Goal: Task Accomplishment & Management: Complete application form

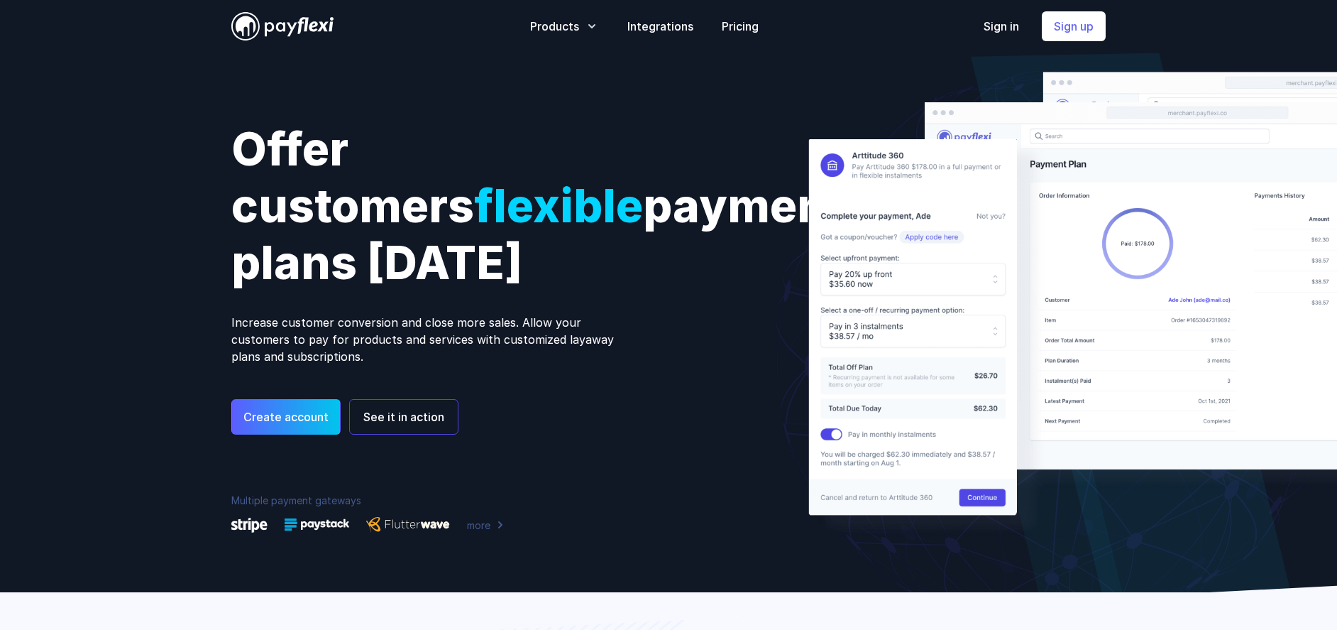
click at [1187, 43] on div "PayFlexi PayFlexi Open menu Products Payment Plans more" at bounding box center [668, 296] width 1337 height 592
click at [1068, 33] on link "Sign up" at bounding box center [1074, 26] width 64 height 30
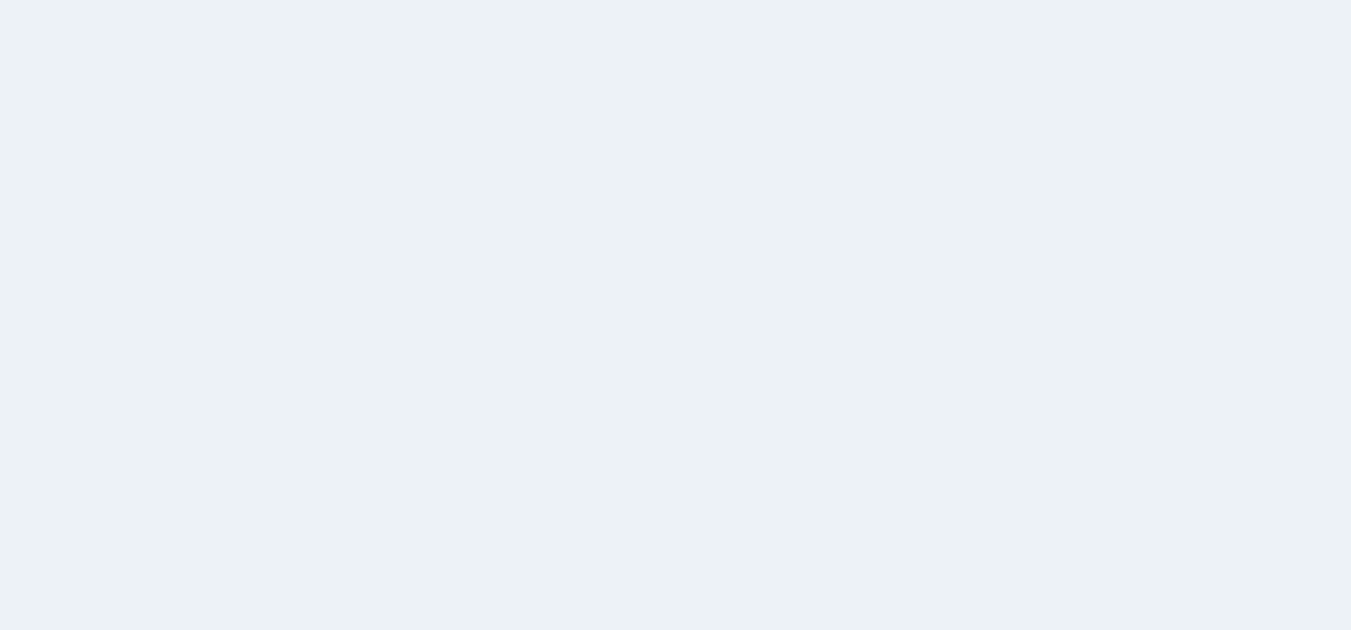
select select "Nigeria"
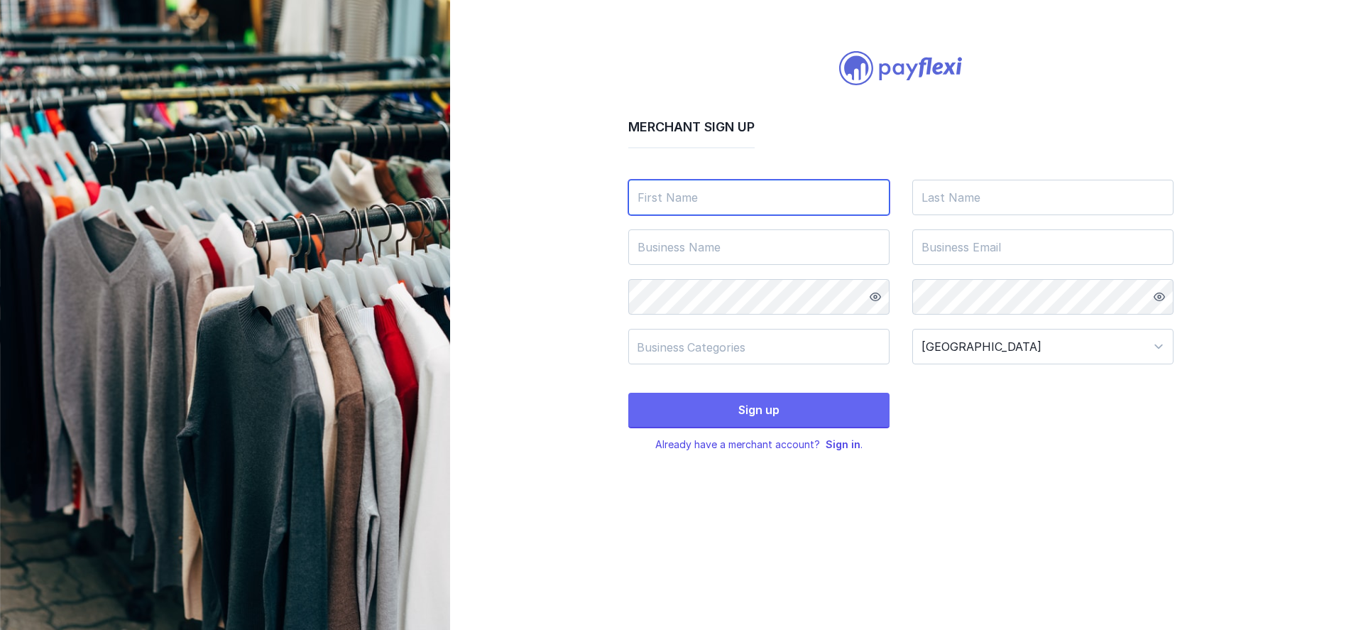
click at [712, 207] on input "text" at bounding box center [758, 197] width 261 height 35
type input "Kunle"
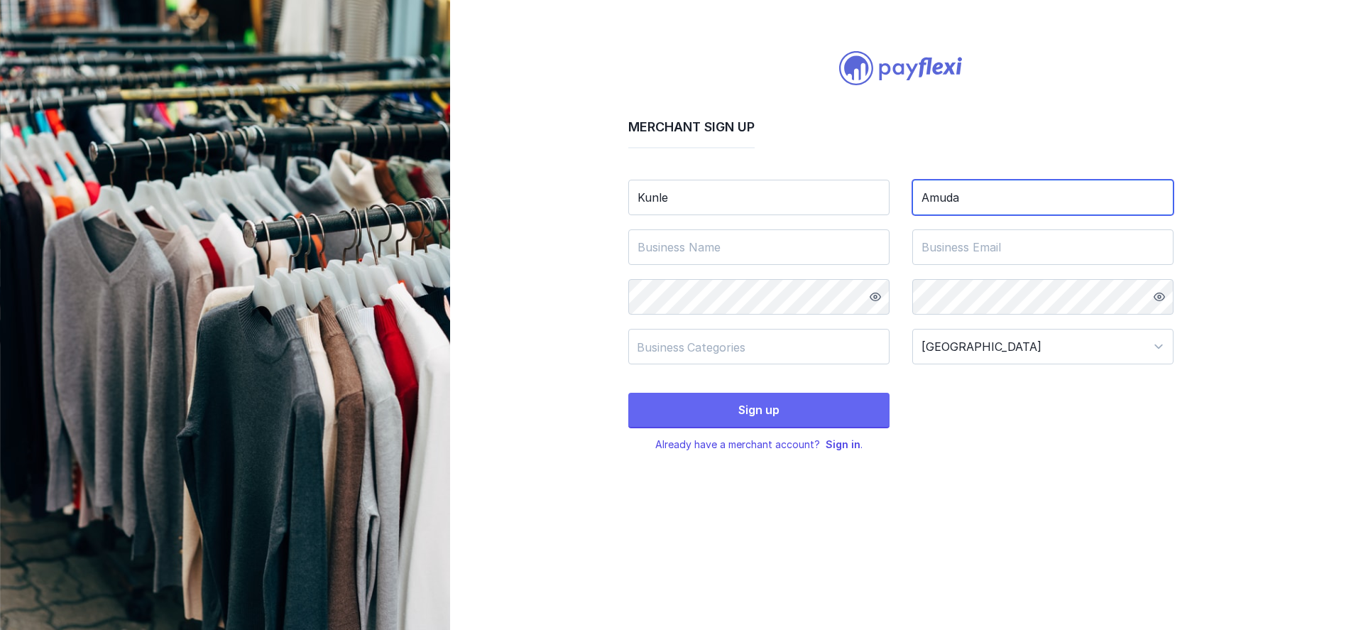
type input "Amuda"
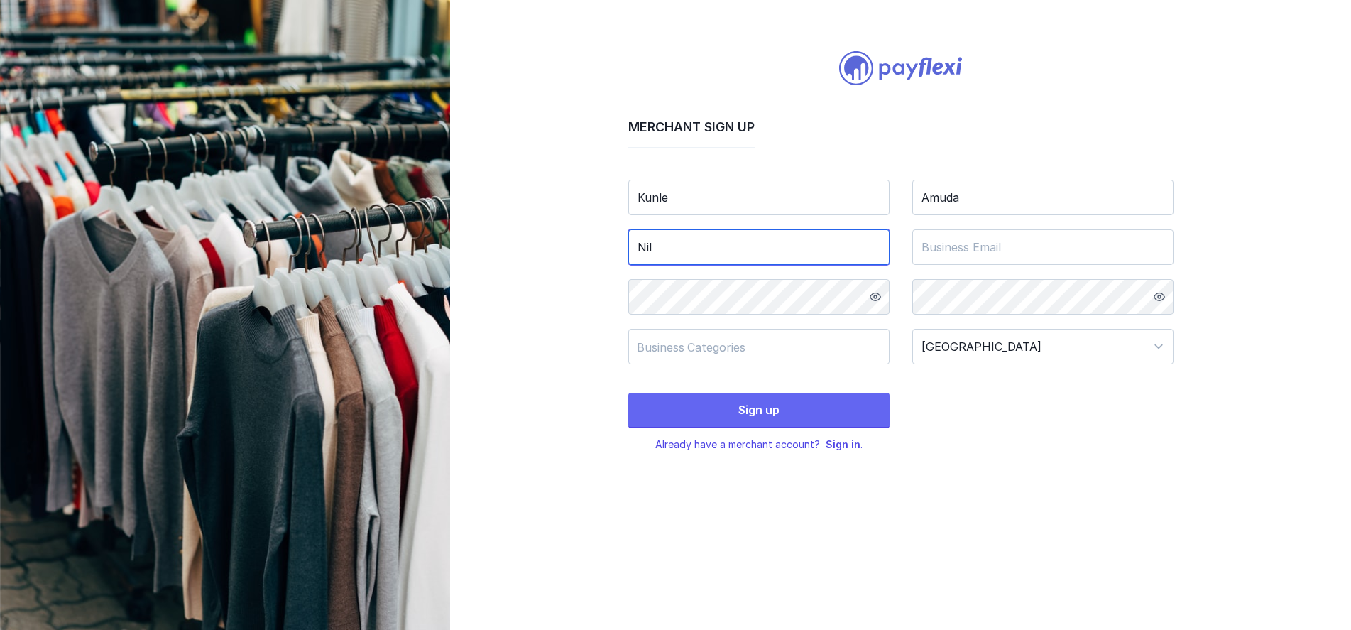
type input "Nil"
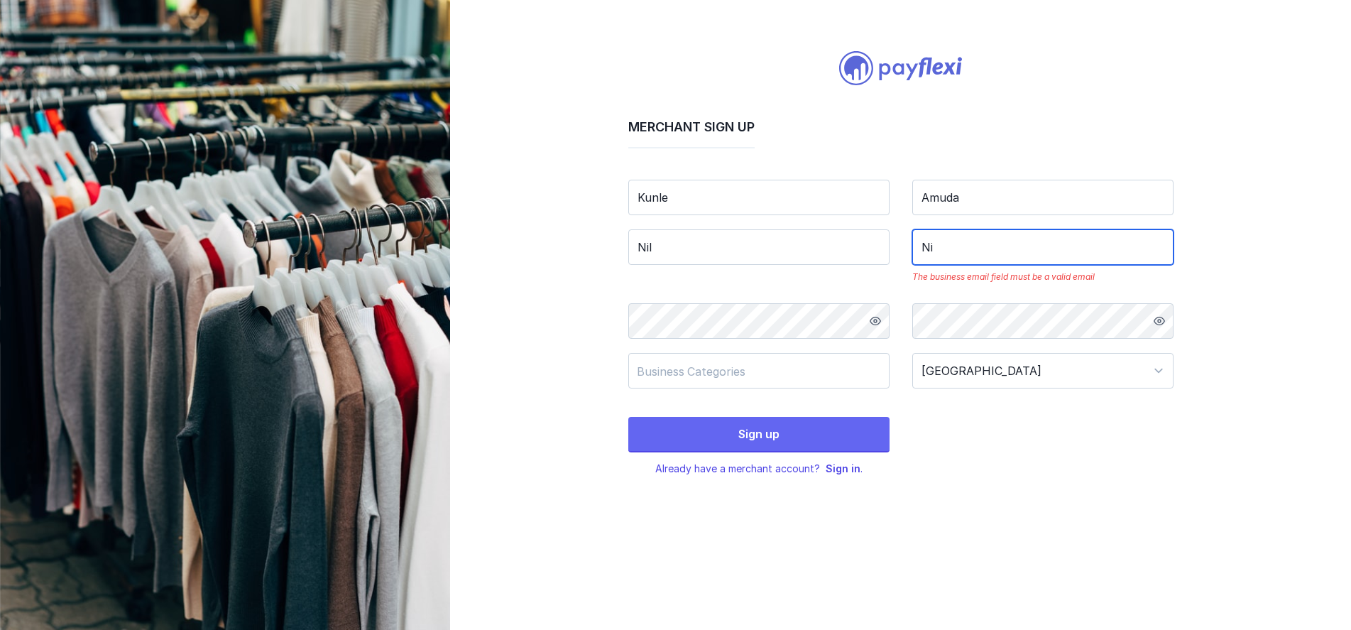
type input "N"
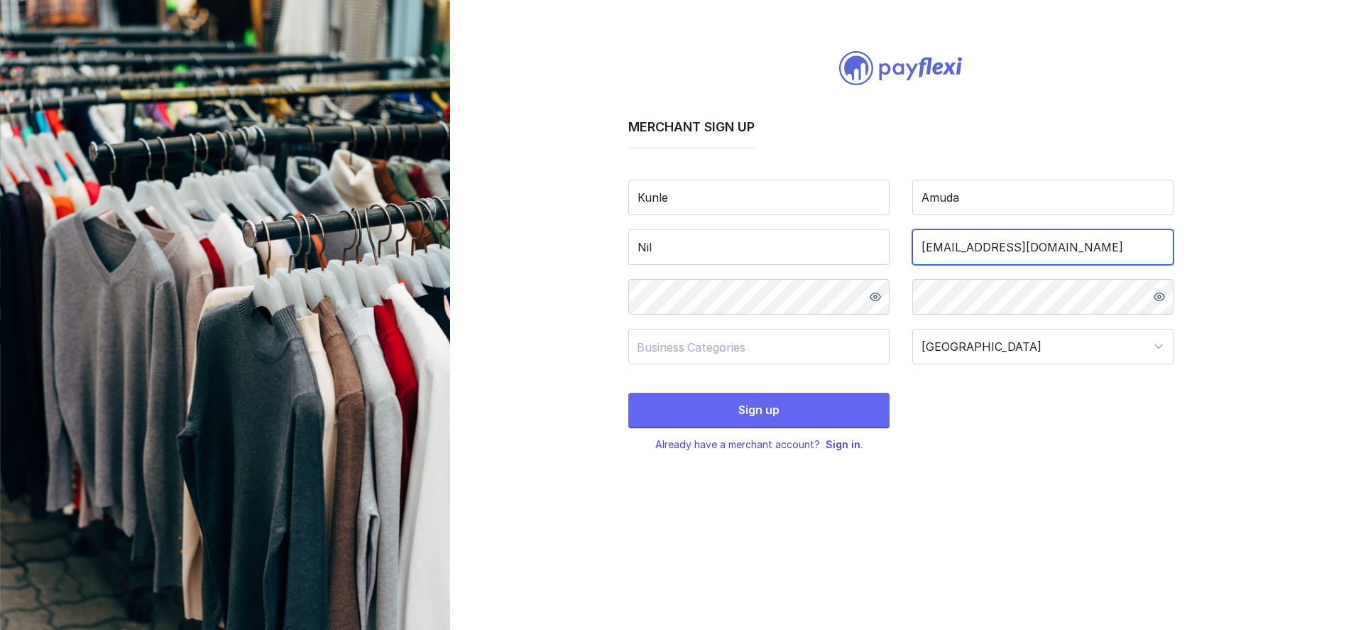
type input "koonlay2002@yahoo.co.uk"
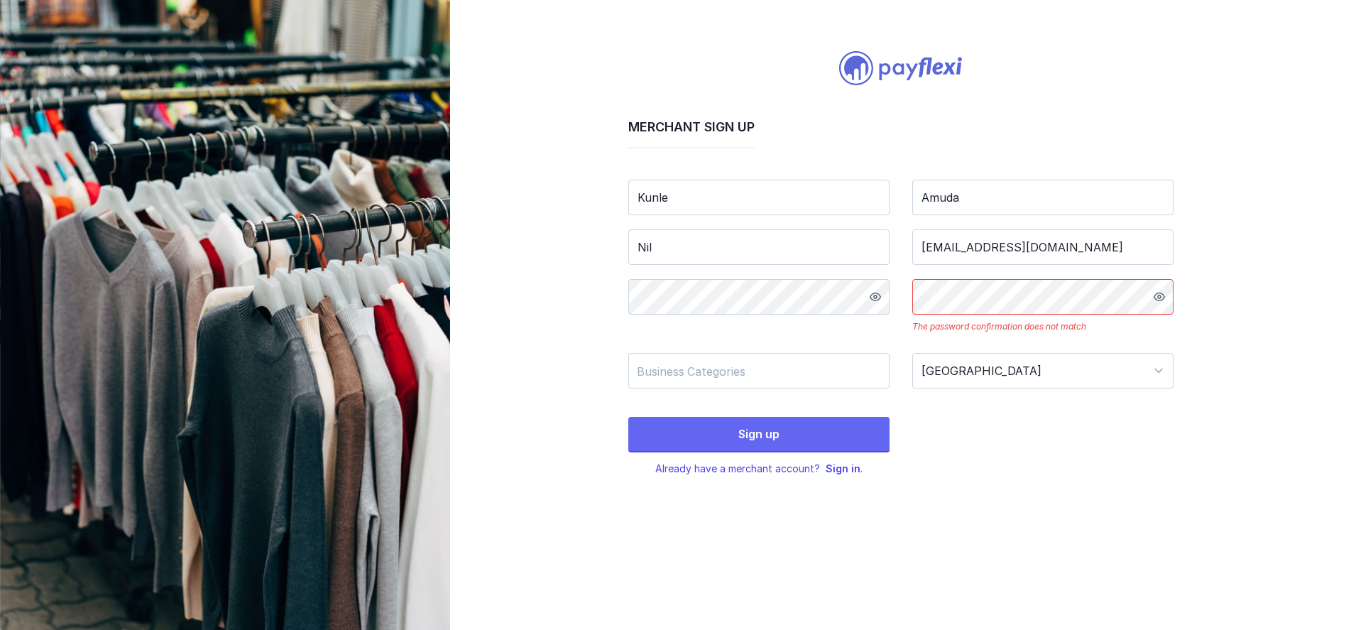
click at [869, 292] on icon at bounding box center [874, 296] width 11 height 11
click at [1160, 304] on div at bounding box center [1161, 296] width 26 height 35
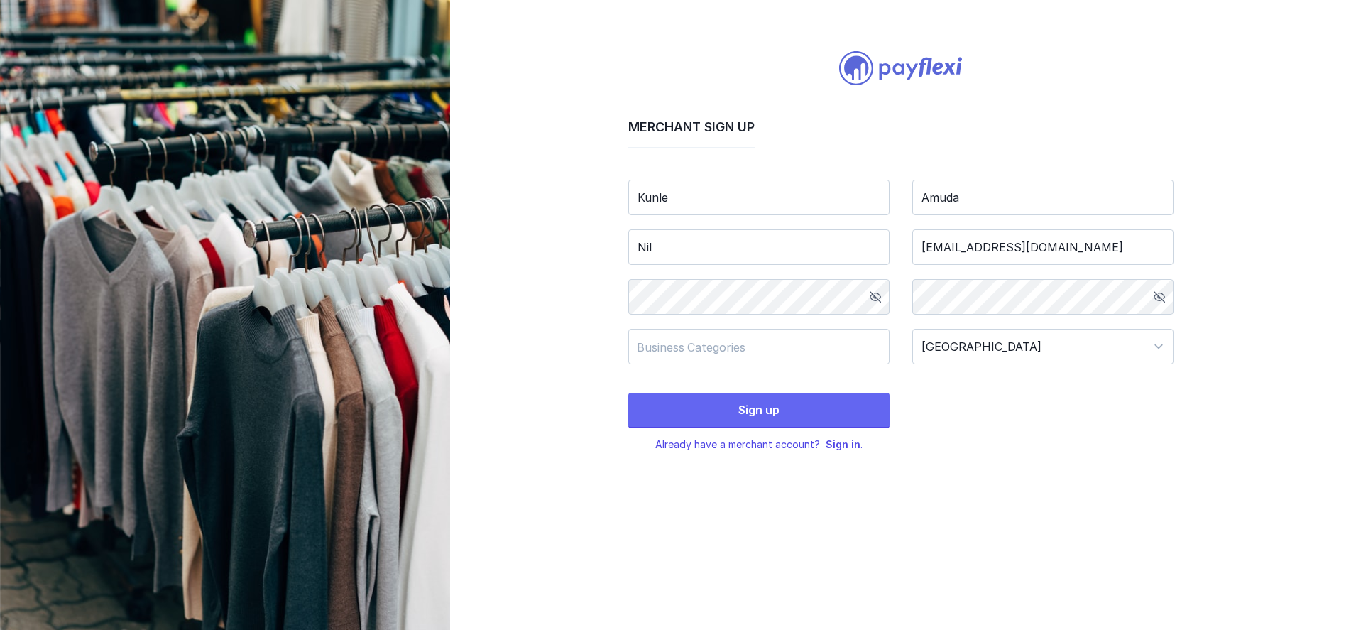
click at [1011, 446] on div "Sign up Already have a merchant account? Sign in ." at bounding box center [900, 416] width 545 height 70
click at [737, 344] on div "Business Categories" at bounding box center [752, 347] width 230 height 14
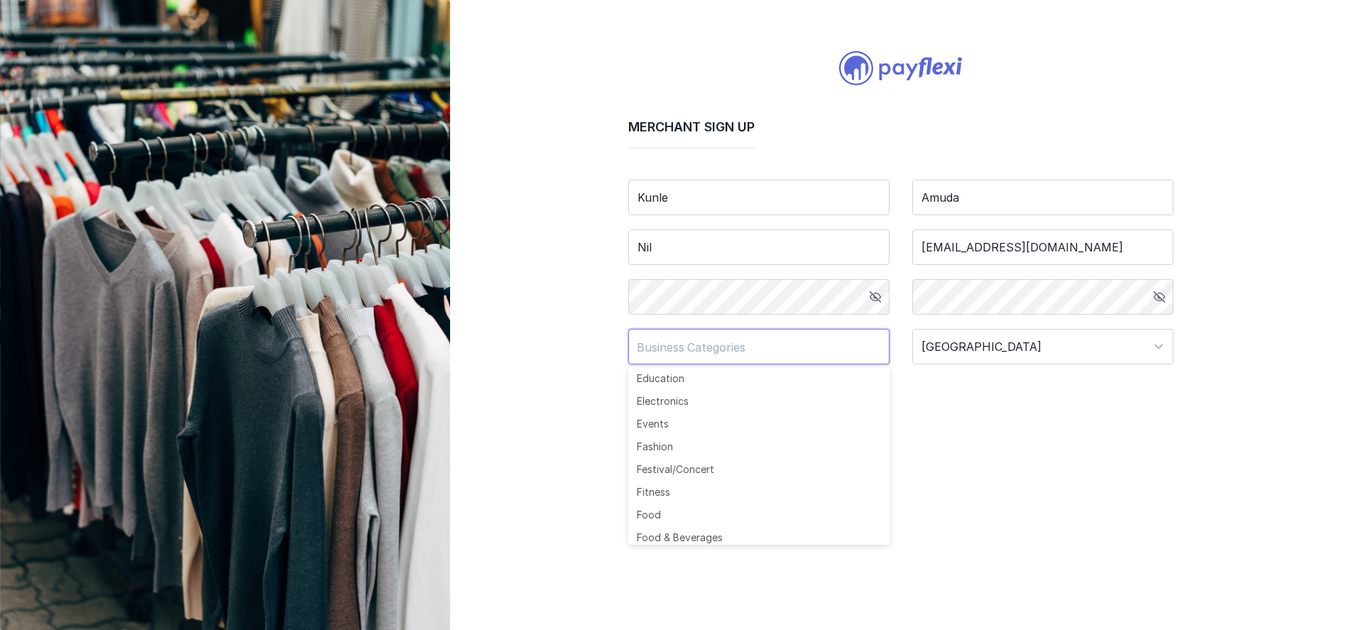
scroll to position [190, 0]
click at [745, 415] on li "Electronics" at bounding box center [758, 418] width 261 height 23
click at [1023, 520] on div "Merchant Sign up Kunle Amuda Nil koonlay2002@yahoo.co.uk Business Categories El…" at bounding box center [900, 315] width 901 height 630
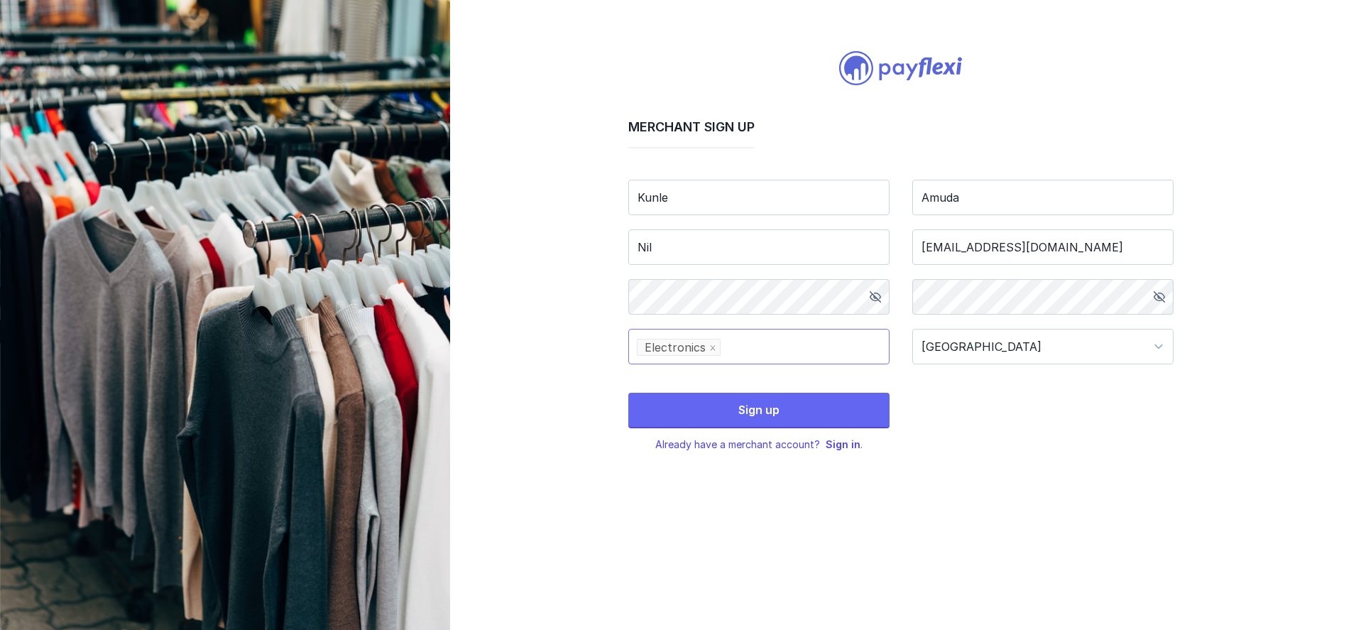
click at [774, 349] on div "Business Categories Electronics" at bounding box center [755, 346] width 236 height 21
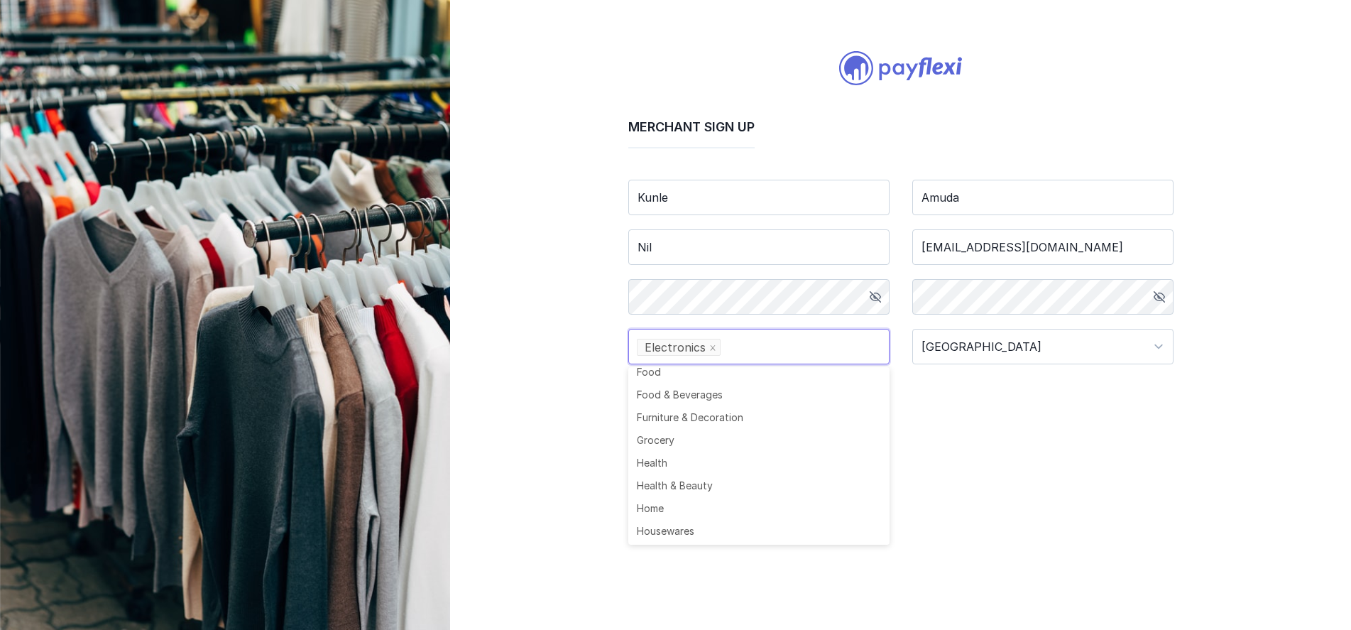
scroll to position [354, 0]
click at [745, 410] on li "Furniture & Decoration" at bounding box center [758, 413] width 261 height 23
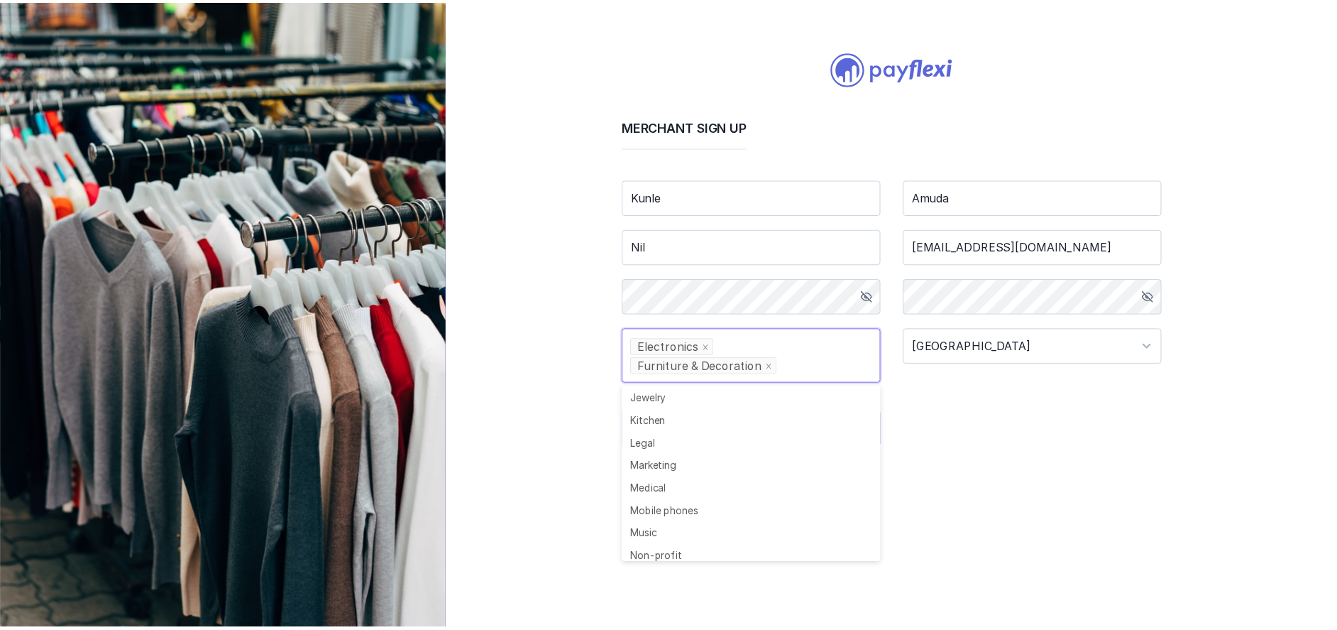
scroll to position [549, 0]
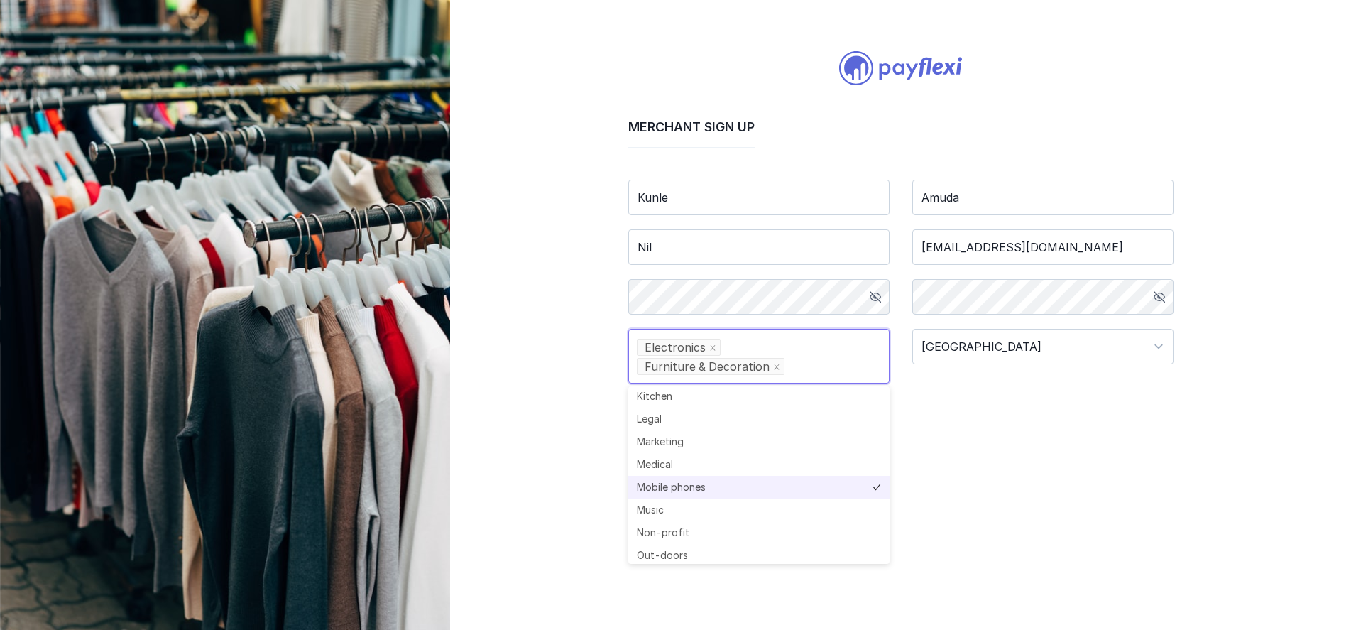
click at [679, 485] on li "Mobile phones" at bounding box center [758, 487] width 261 height 23
click at [524, 448] on div "Merchant Sign up Kunle Amuda Nil koonlay2002@yahoo.co.uk Business Categories El…" at bounding box center [900, 315] width 901 height 630
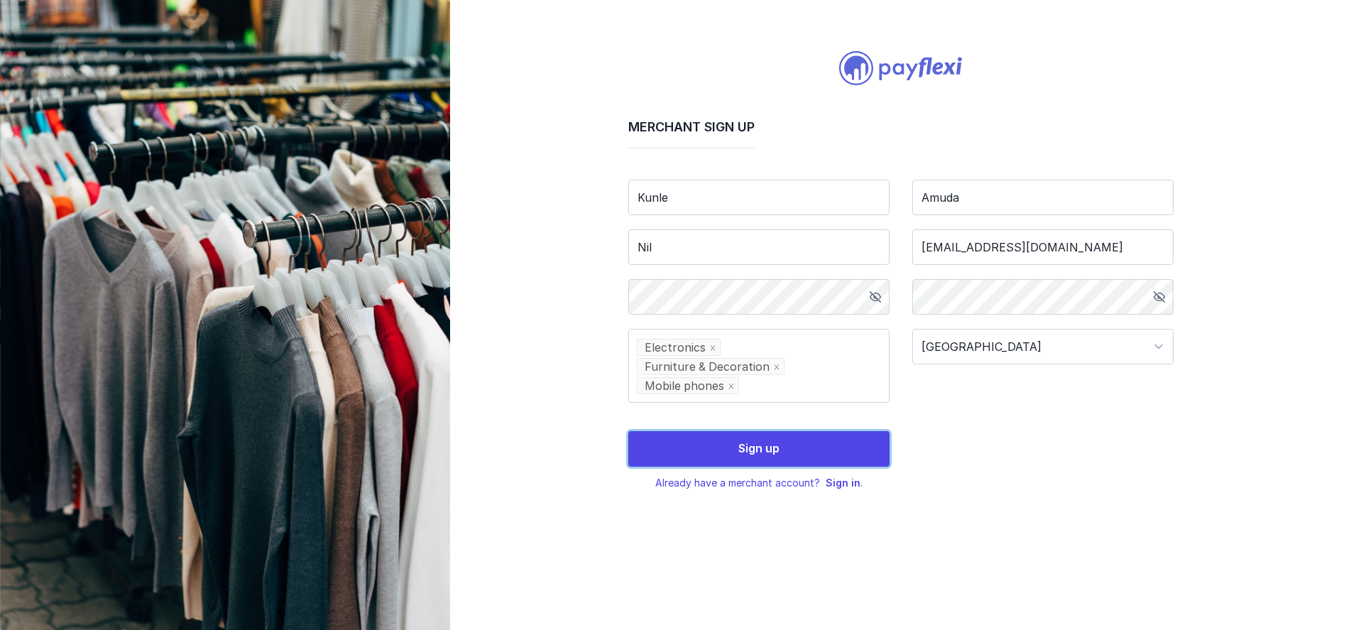
click at [739, 441] on span "Sign up" at bounding box center [758, 448] width 41 height 14
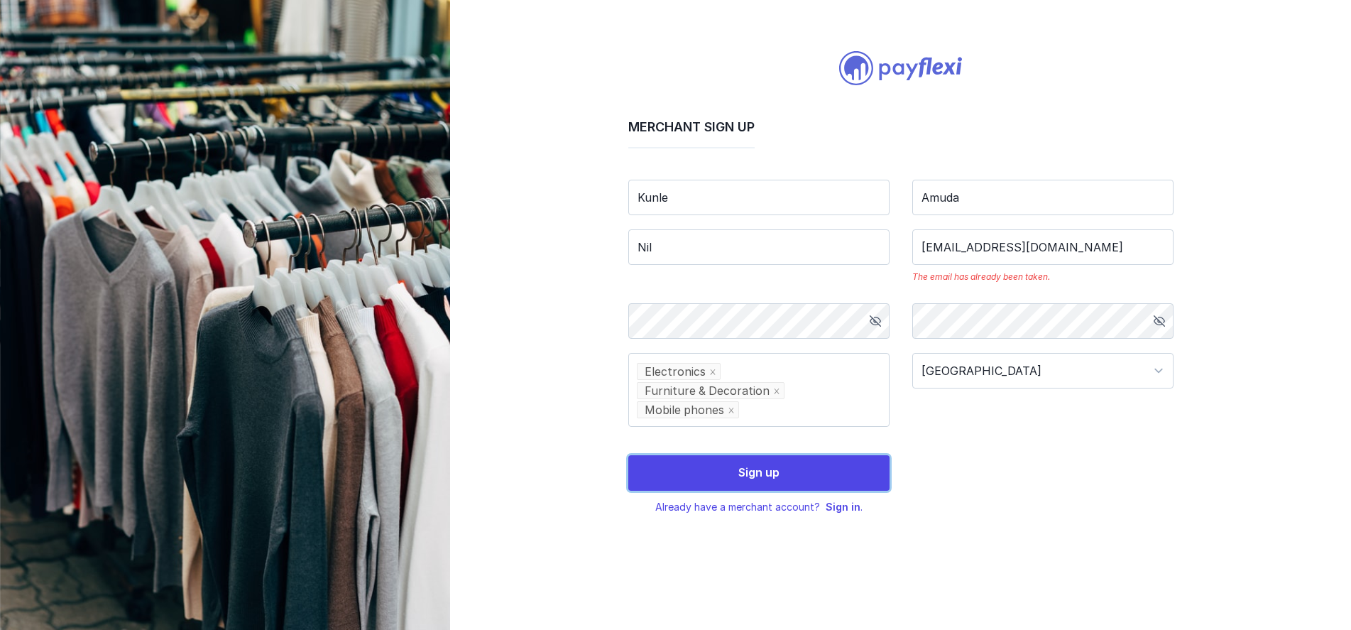
click at [747, 465] on span "Sign up" at bounding box center [758, 472] width 41 height 14
click at [833, 500] on link "Sign in" at bounding box center [842, 506] width 35 height 12
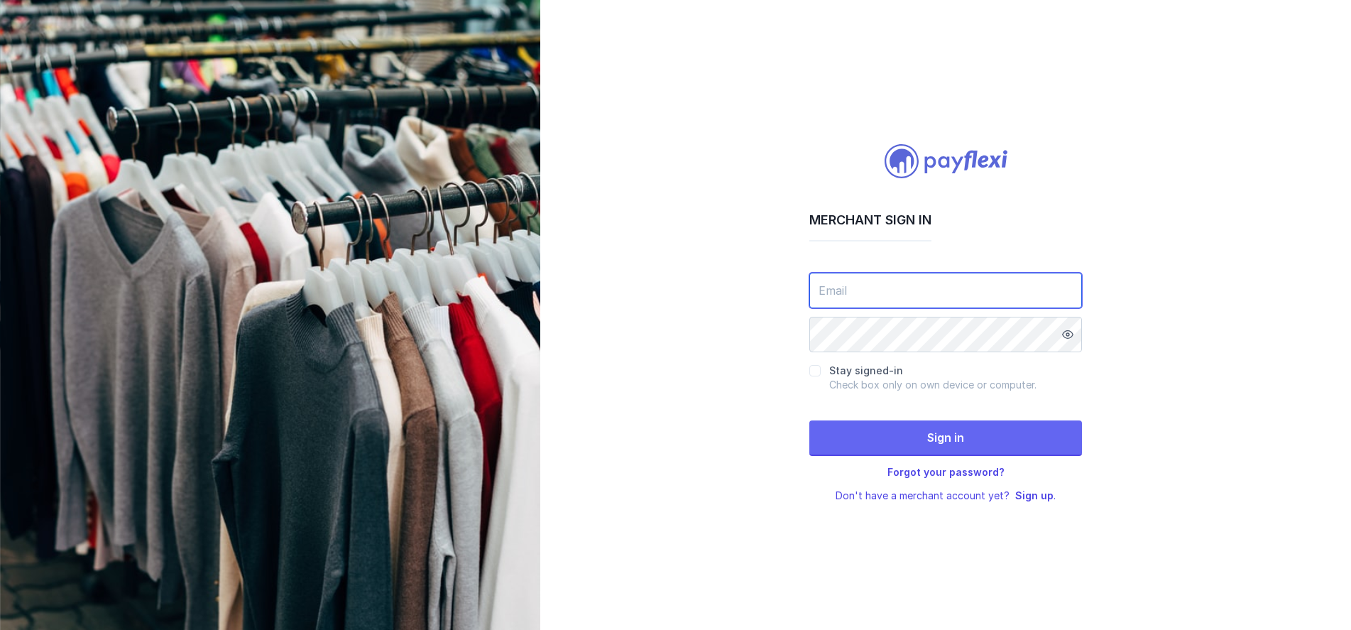
click at [872, 294] on input "email" at bounding box center [945, 290] width 273 height 35
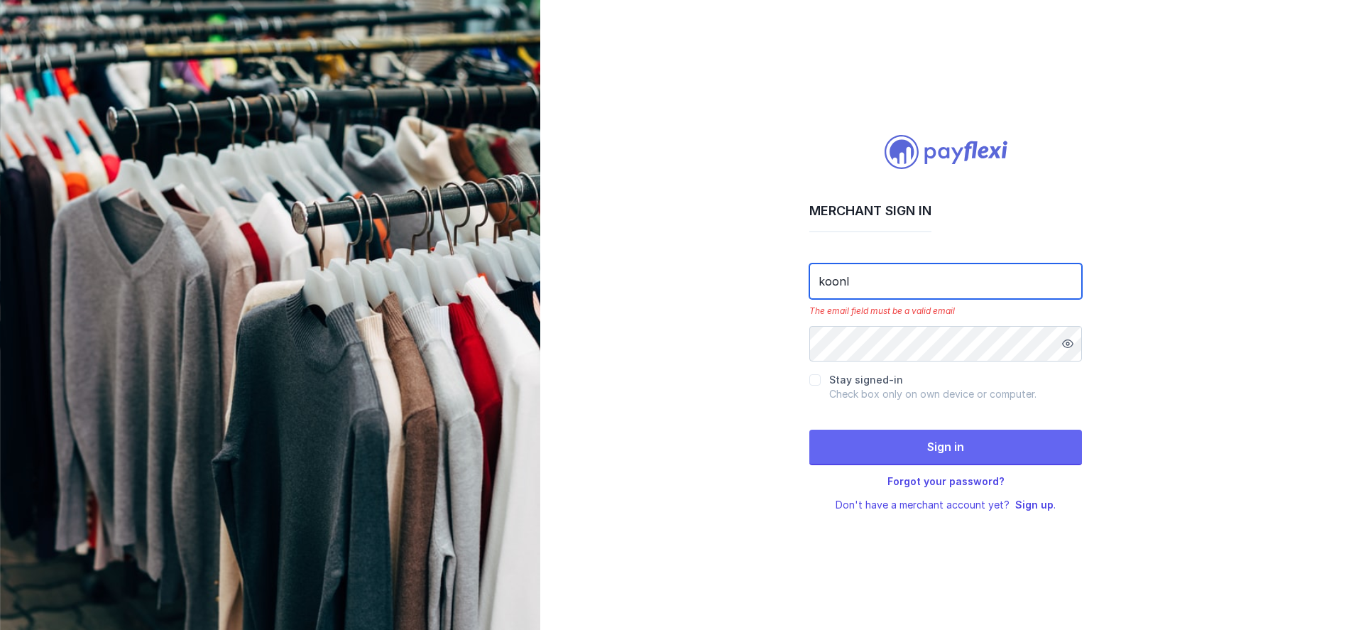
type input "koonlay2002@yahoo.co.uk"
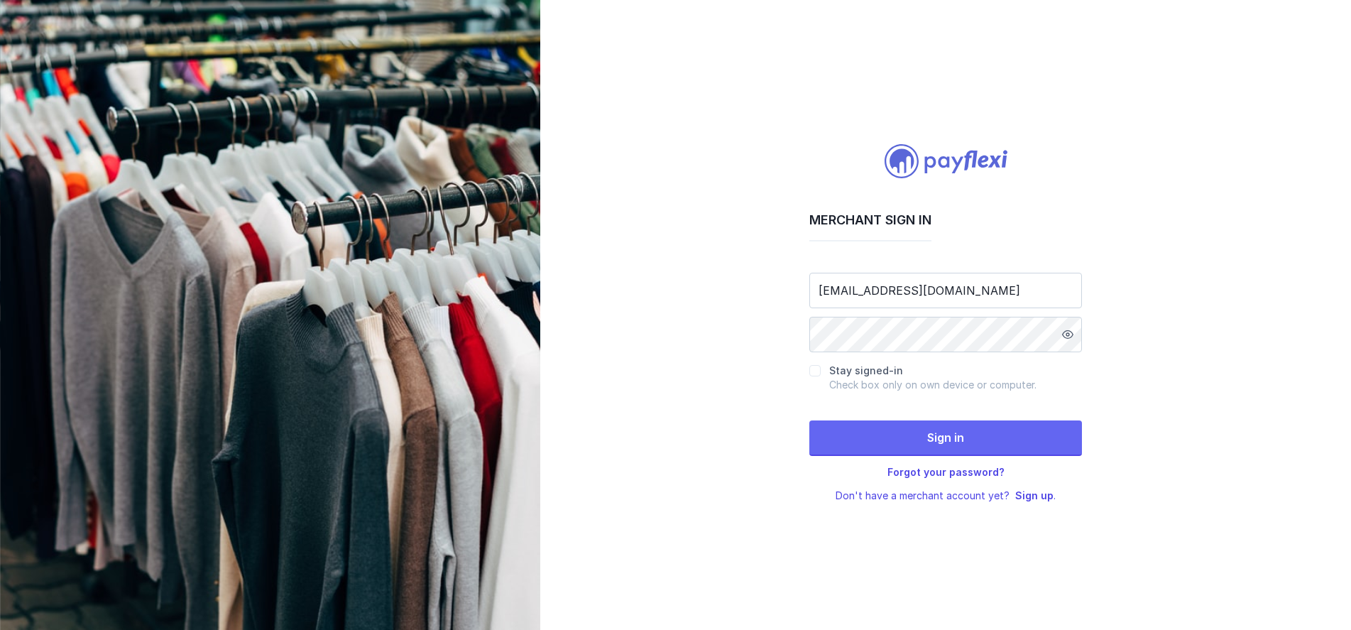
click at [1067, 334] on icon at bounding box center [1067, 334] width 11 height 11
click at [811, 369] on input "Stay signed-in" at bounding box center [814, 370] width 11 height 11
checkbox input "true"
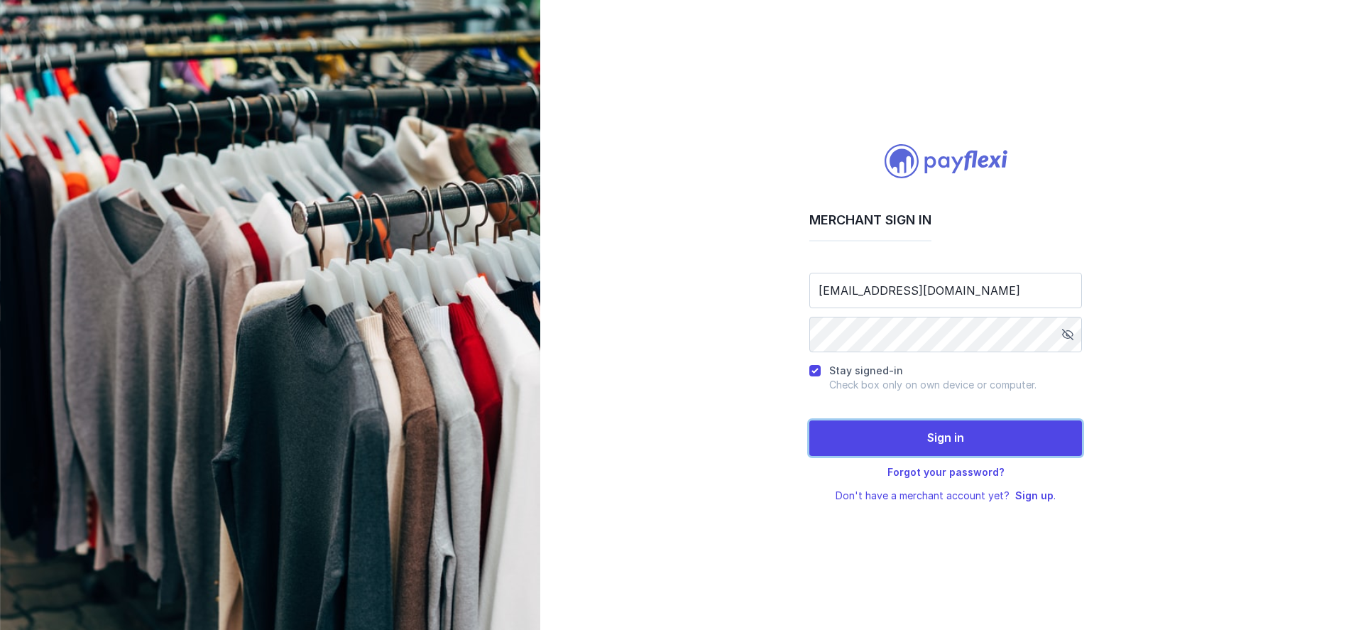
click at [908, 443] on button "Sign in" at bounding box center [945, 437] width 273 height 35
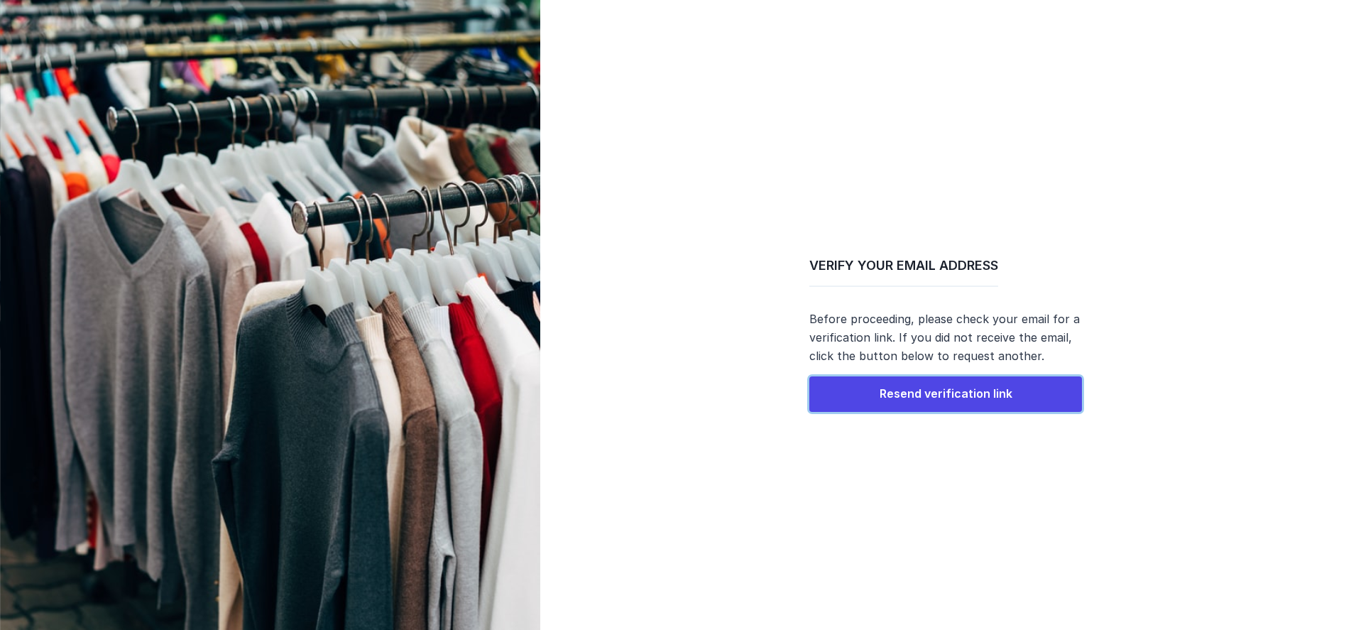
click at [887, 389] on span "Resend verification link" at bounding box center [945, 393] width 133 height 14
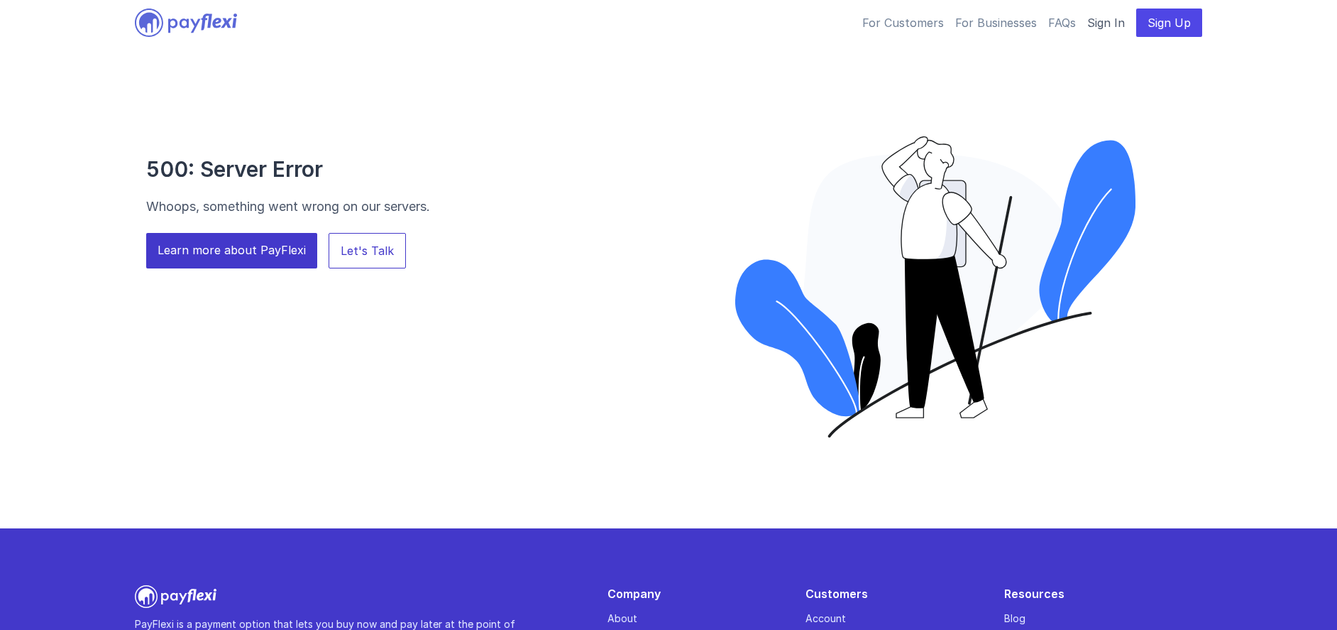
click at [1108, 24] on link "Sign In" at bounding box center [1106, 22] width 38 height 17
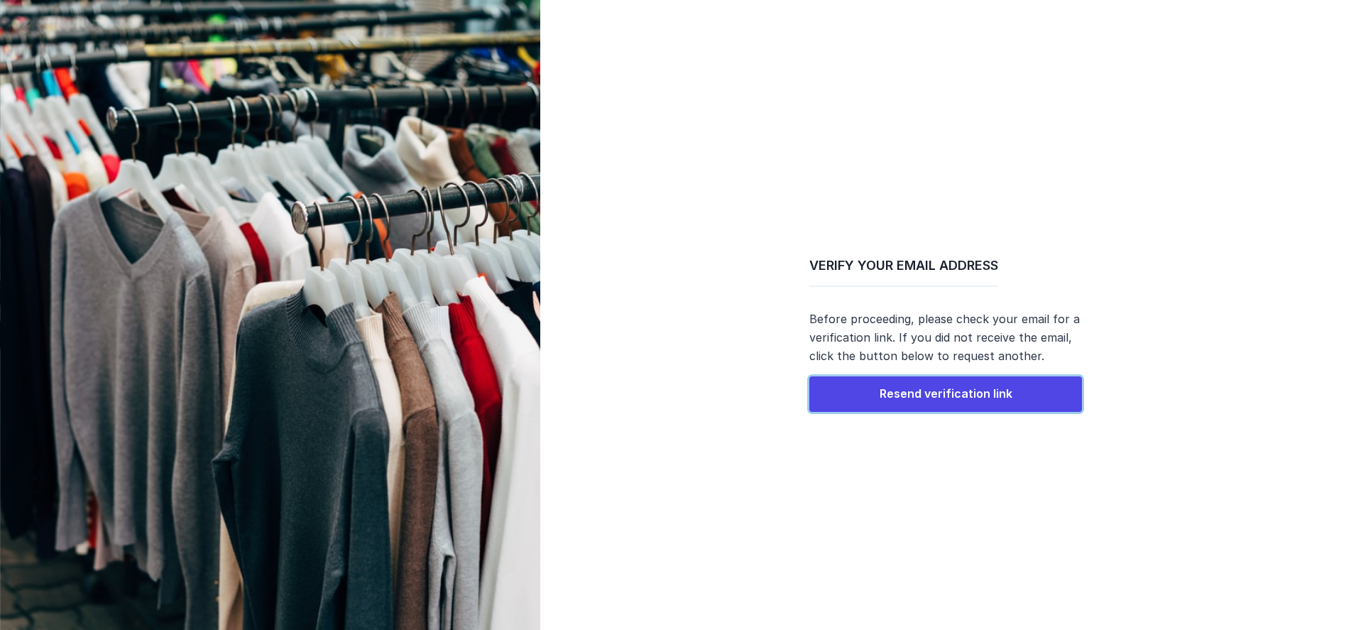
click at [909, 386] on span "Resend verification link" at bounding box center [945, 393] width 133 height 14
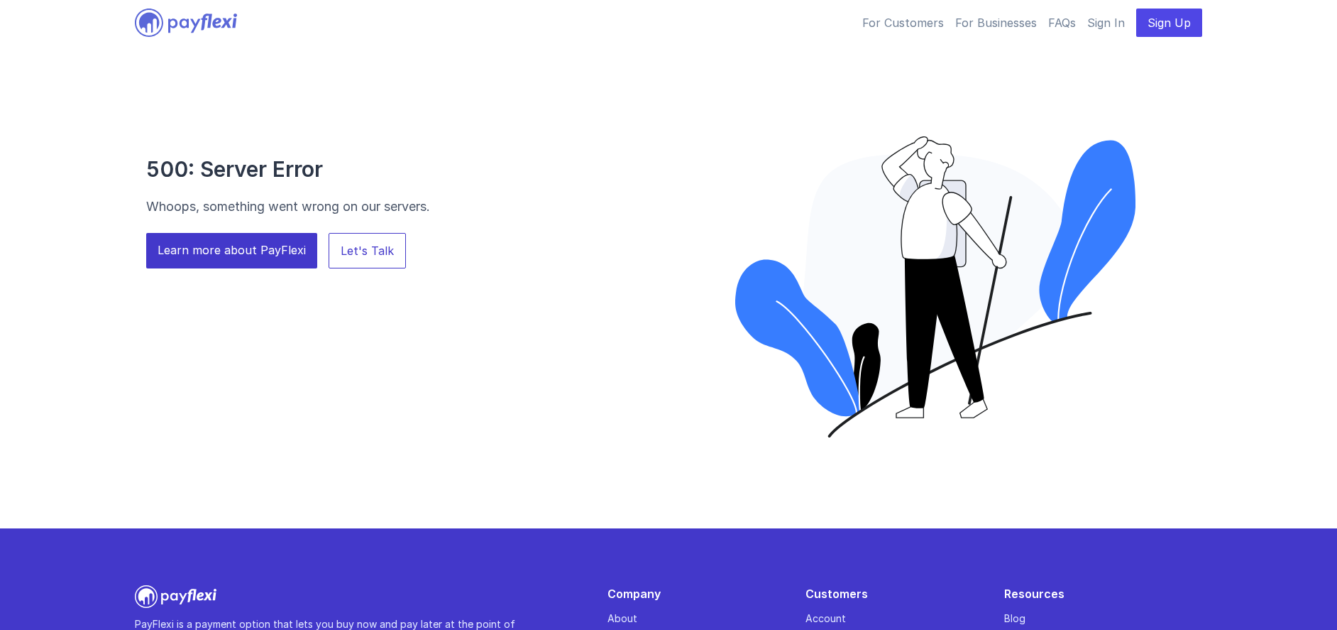
click at [353, 246] on link "Let's Talk" at bounding box center [367, 250] width 77 height 35
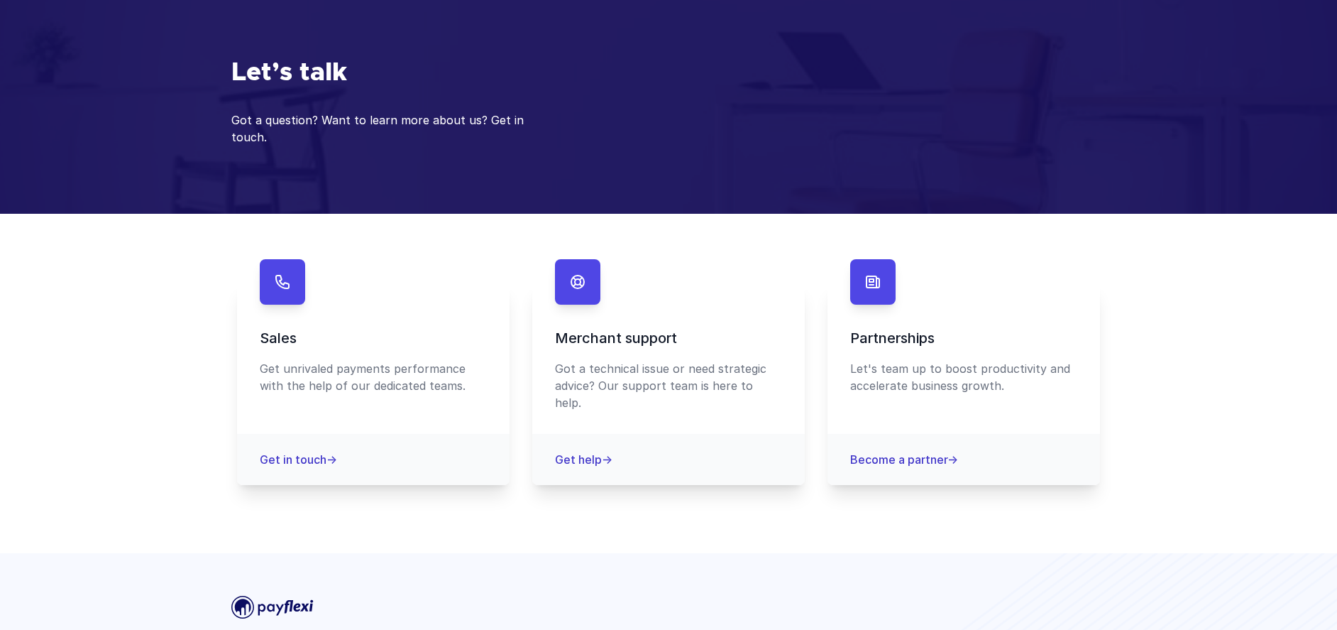
scroll to position [62, 0]
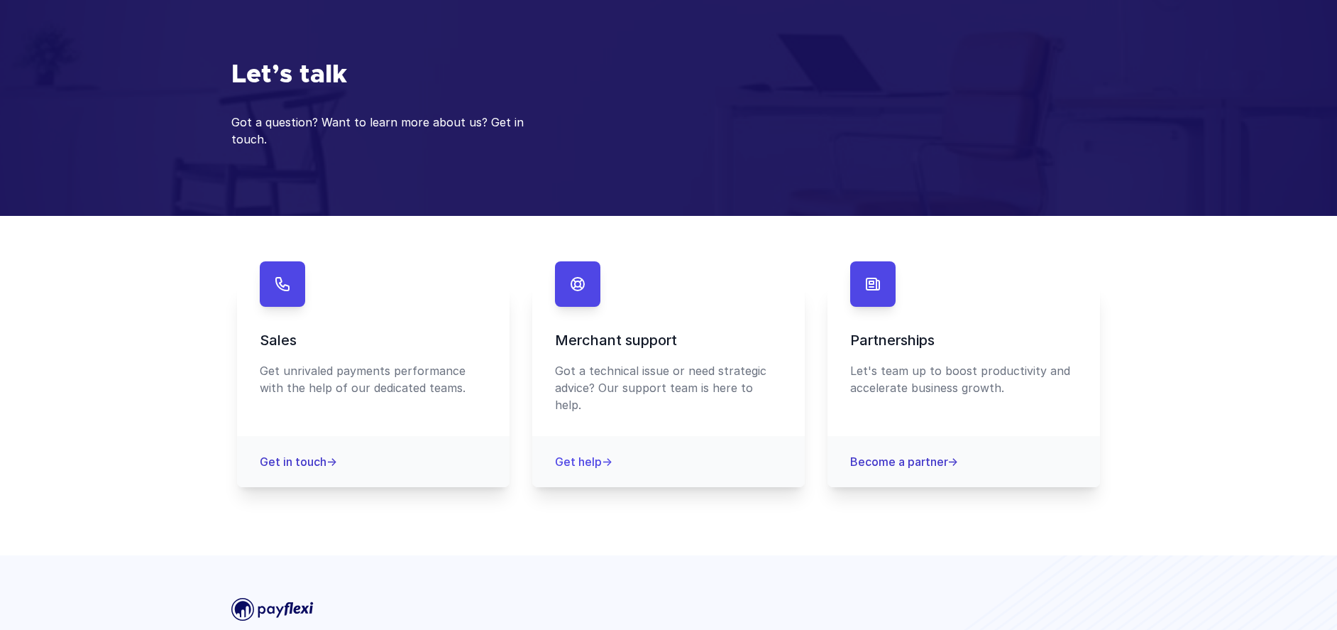
click at [581, 454] on link "Get help →" at bounding box center [583, 461] width 57 height 14
click at [398, 517] on section "Contact us Sales Get unrivaled payments performance with the help of our dedica…" at bounding box center [668, 385] width 908 height 339
click at [656, 329] on h3 "Merchant support" at bounding box center [668, 339] width 227 height 21
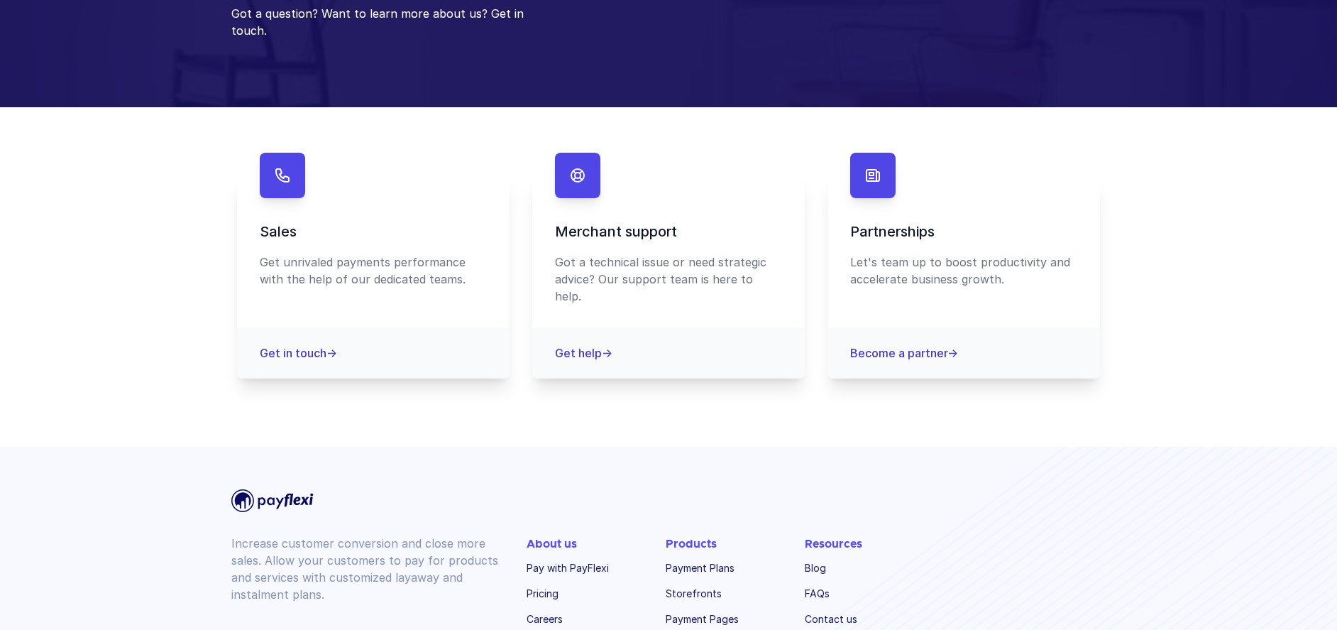
scroll to position [241, 0]
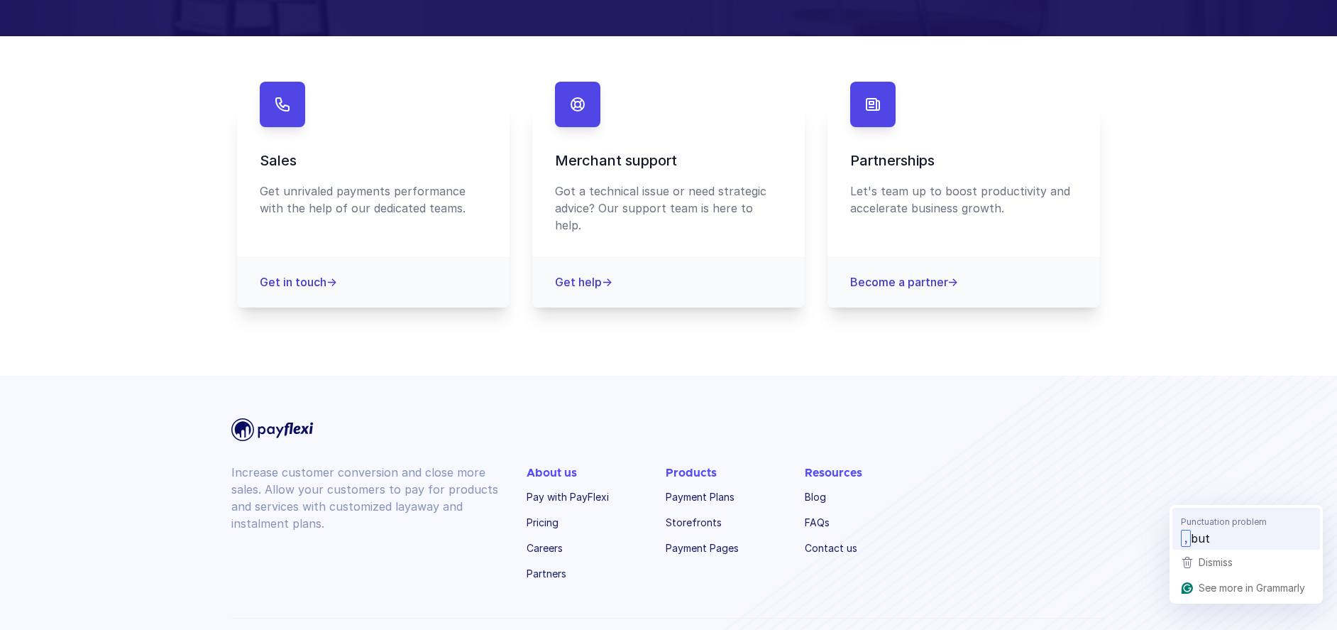
click at [1205, 538] on span "but" at bounding box center [1200, 538] width 19 height 18
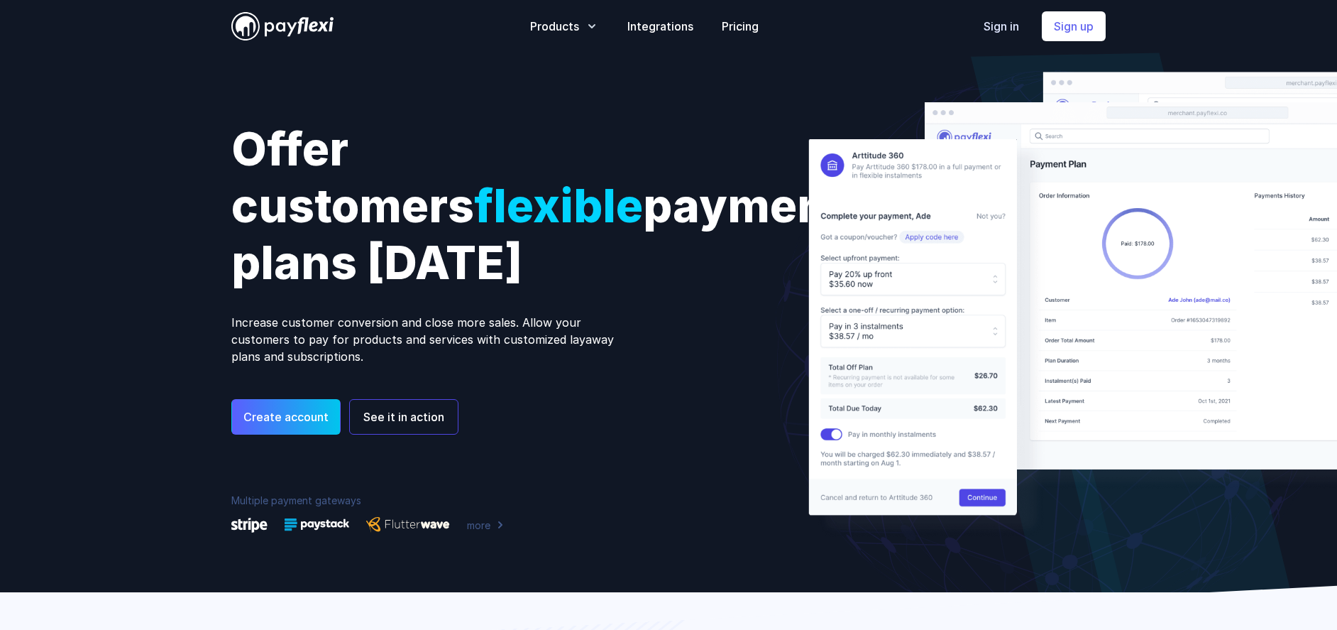
click at [1006, 28] on link "Sign in" at bounding box center [1001, 26] width 35 height 17
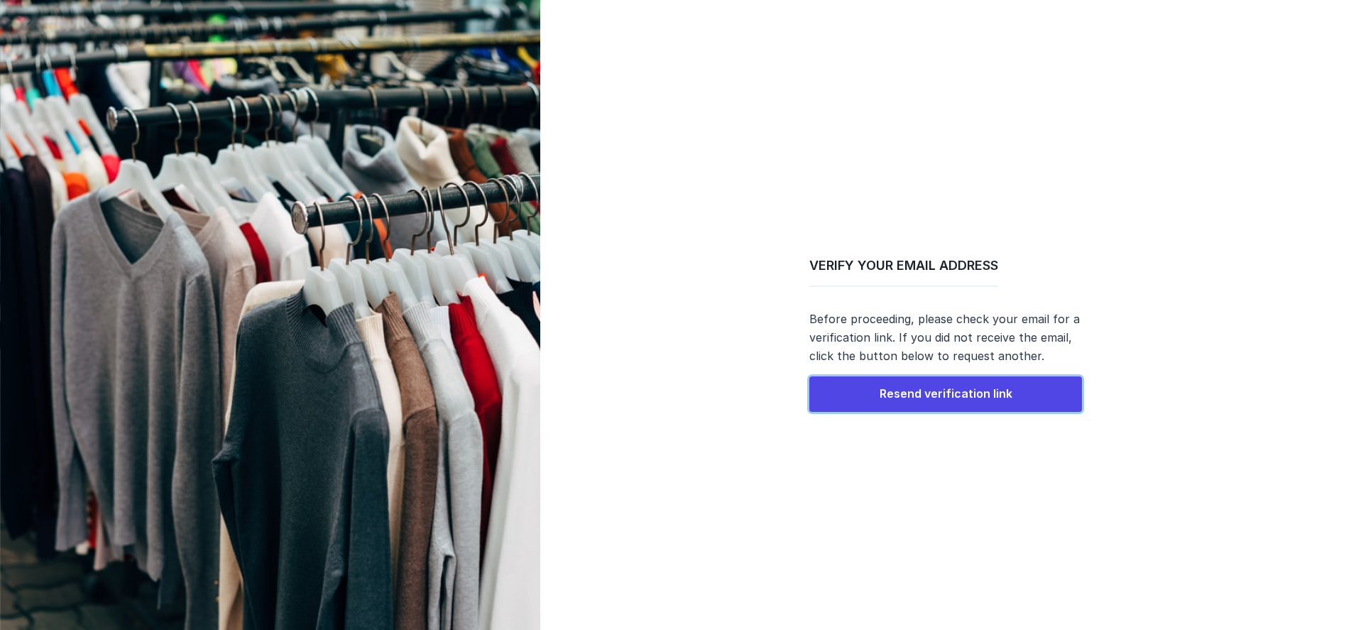
click at [947, 390] on span "Resend verification link" at bounding box center [945, 393] width 133 height 14
